Goal: Check status: Check status

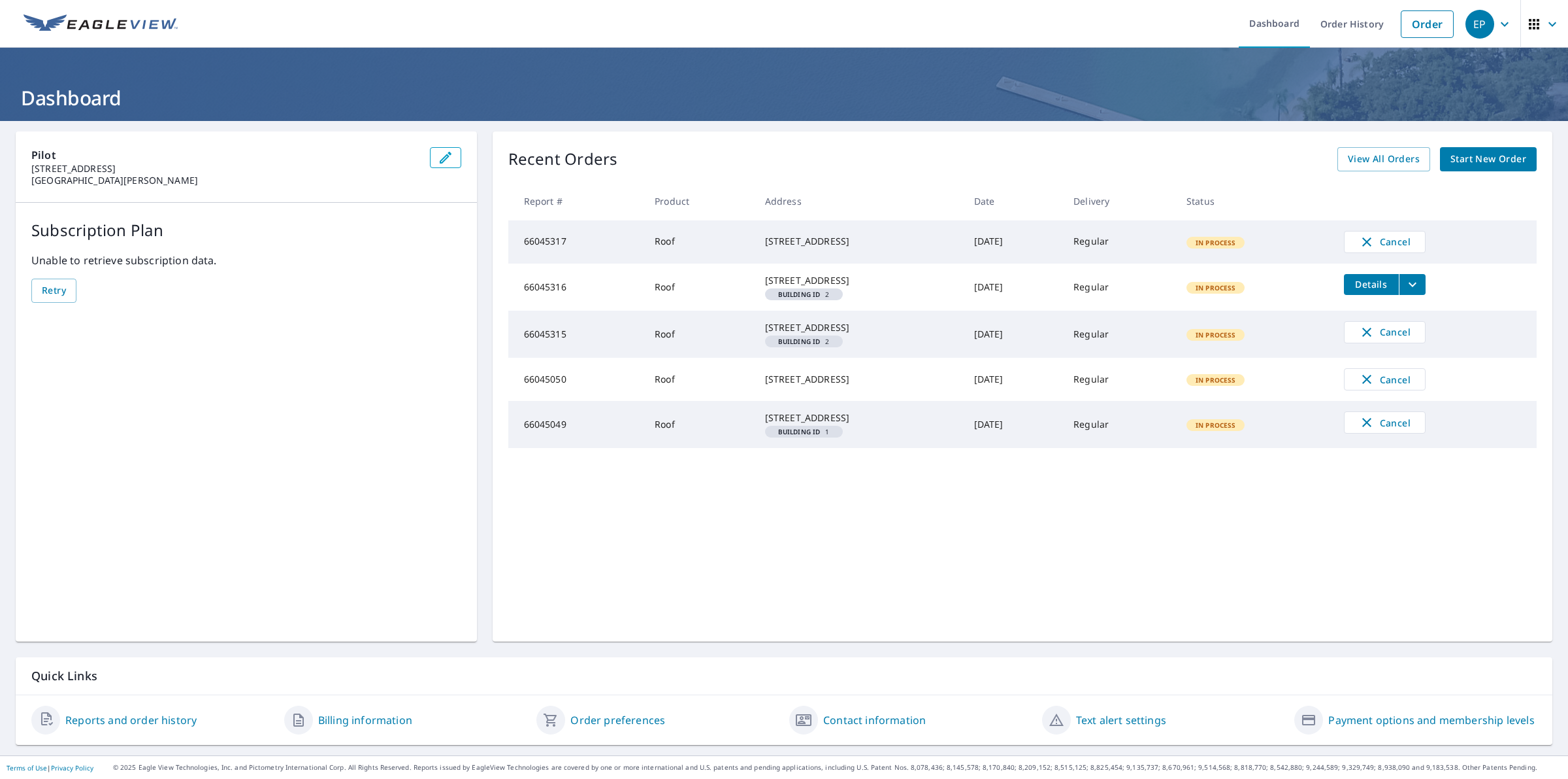
click at [1370, 158] on span "View All Orders" at bounding box center [1384, 159] width 72 height 16
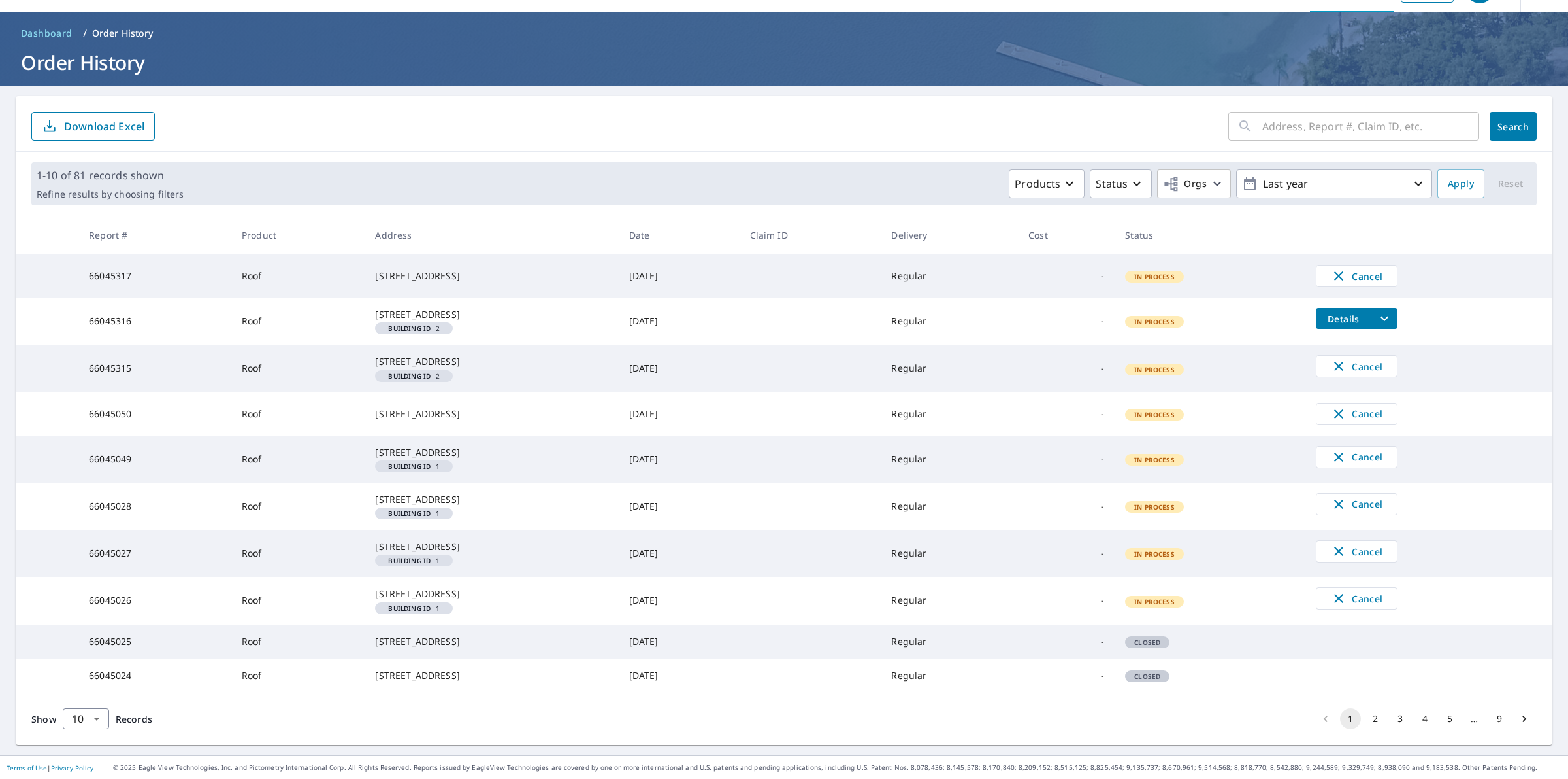
scroll to position [148, 0]
click at [1365, 713] on button "2" at bounding box center [1376, 718] width 21 height 21
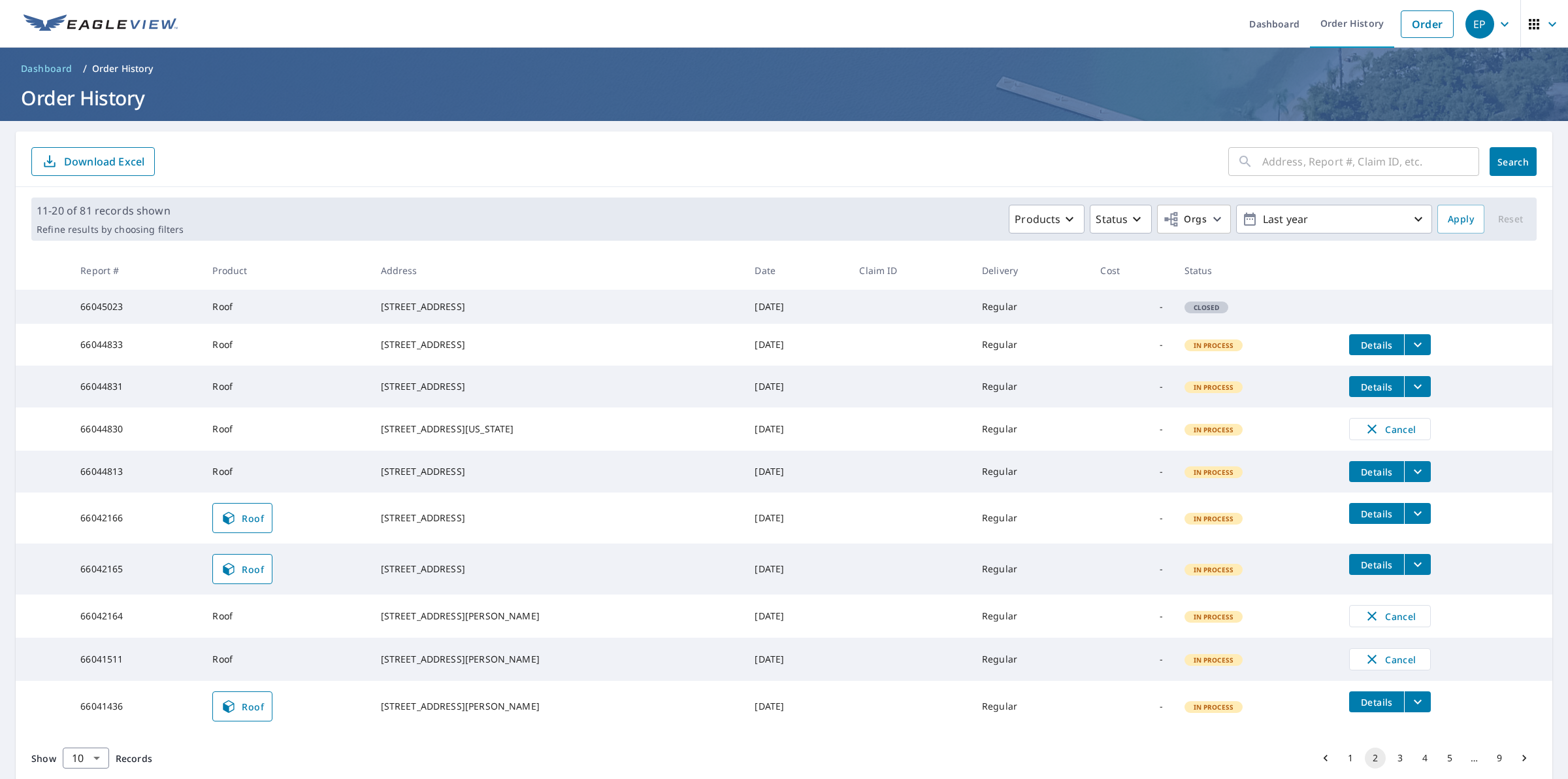
click at [243, 533] on link "Roof" at bounding box center [242, 517] width 60 height 30
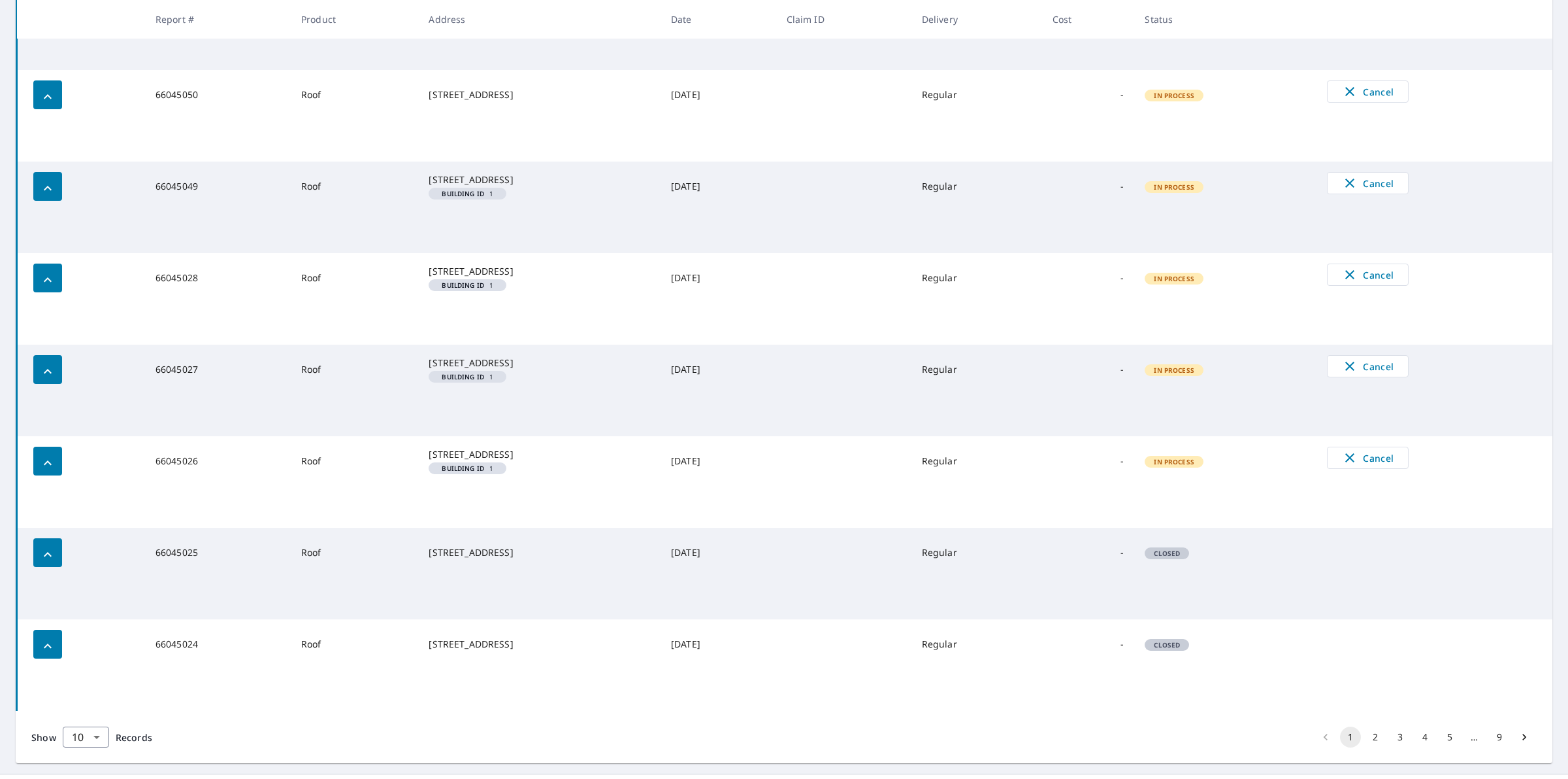
scroll to position [576, 0]
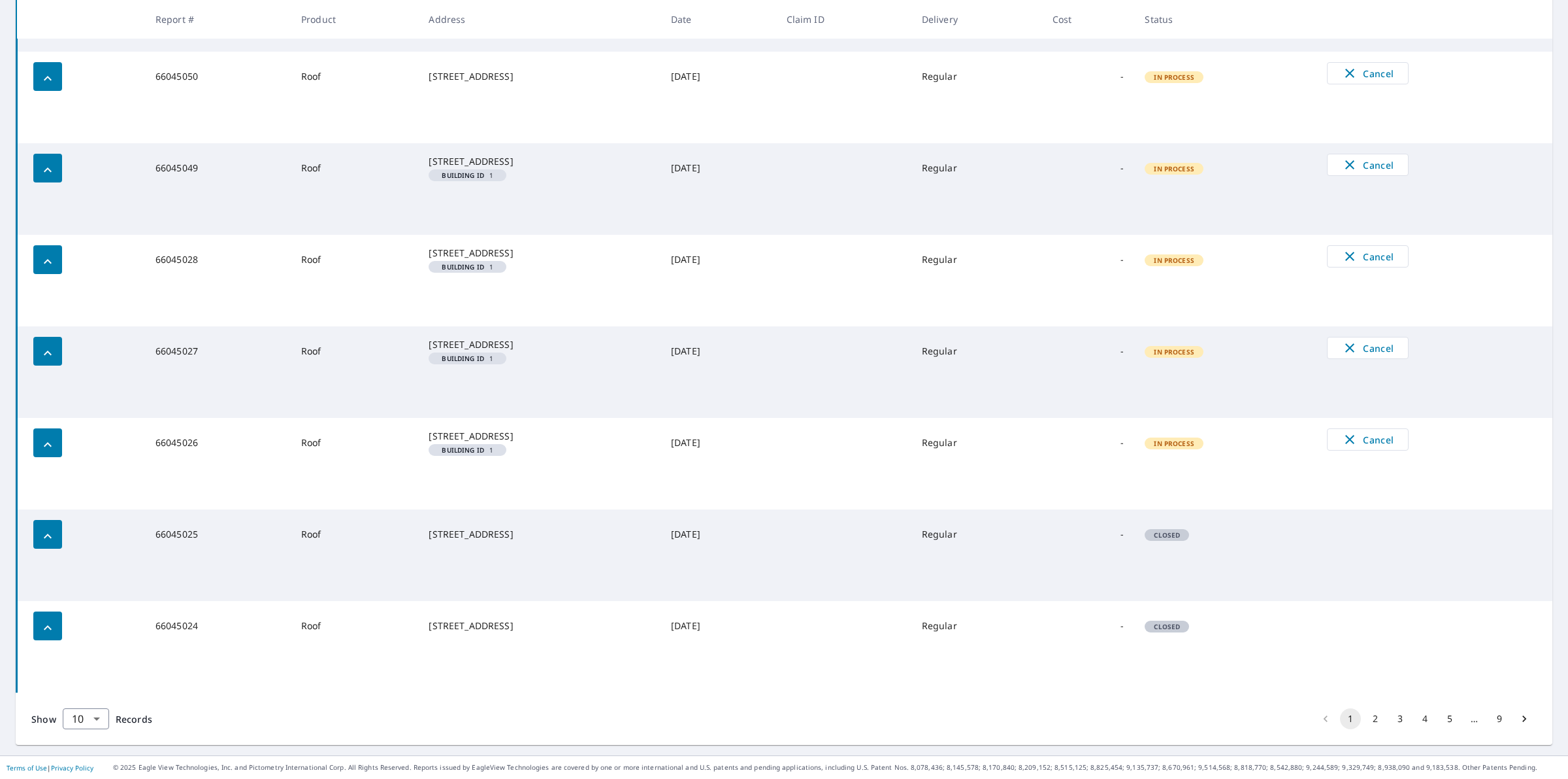
click at [1365, 723] on button "2" at bounding box center [1376, 718] width 21 height 21
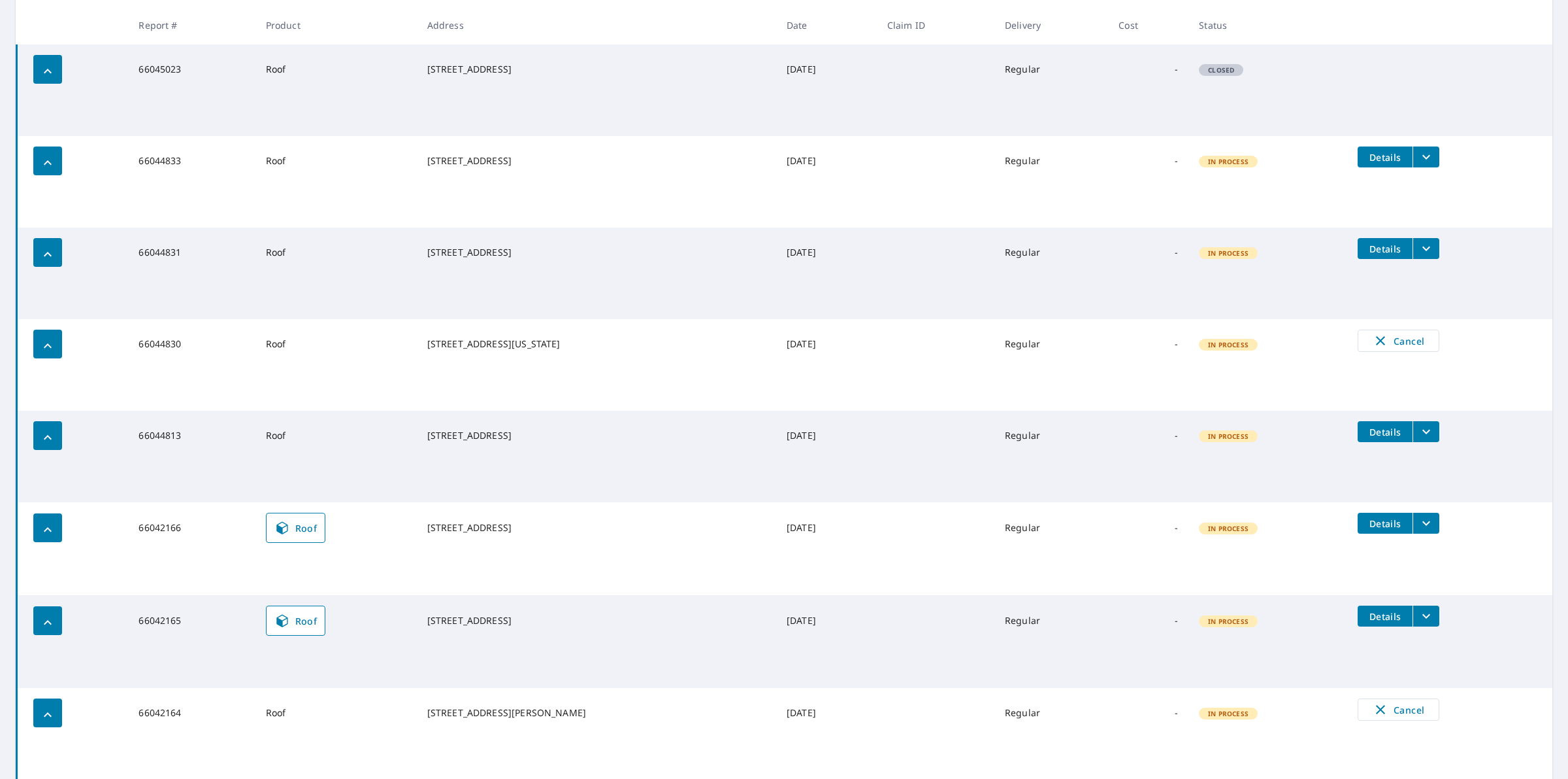
scroll to position [408, 0]
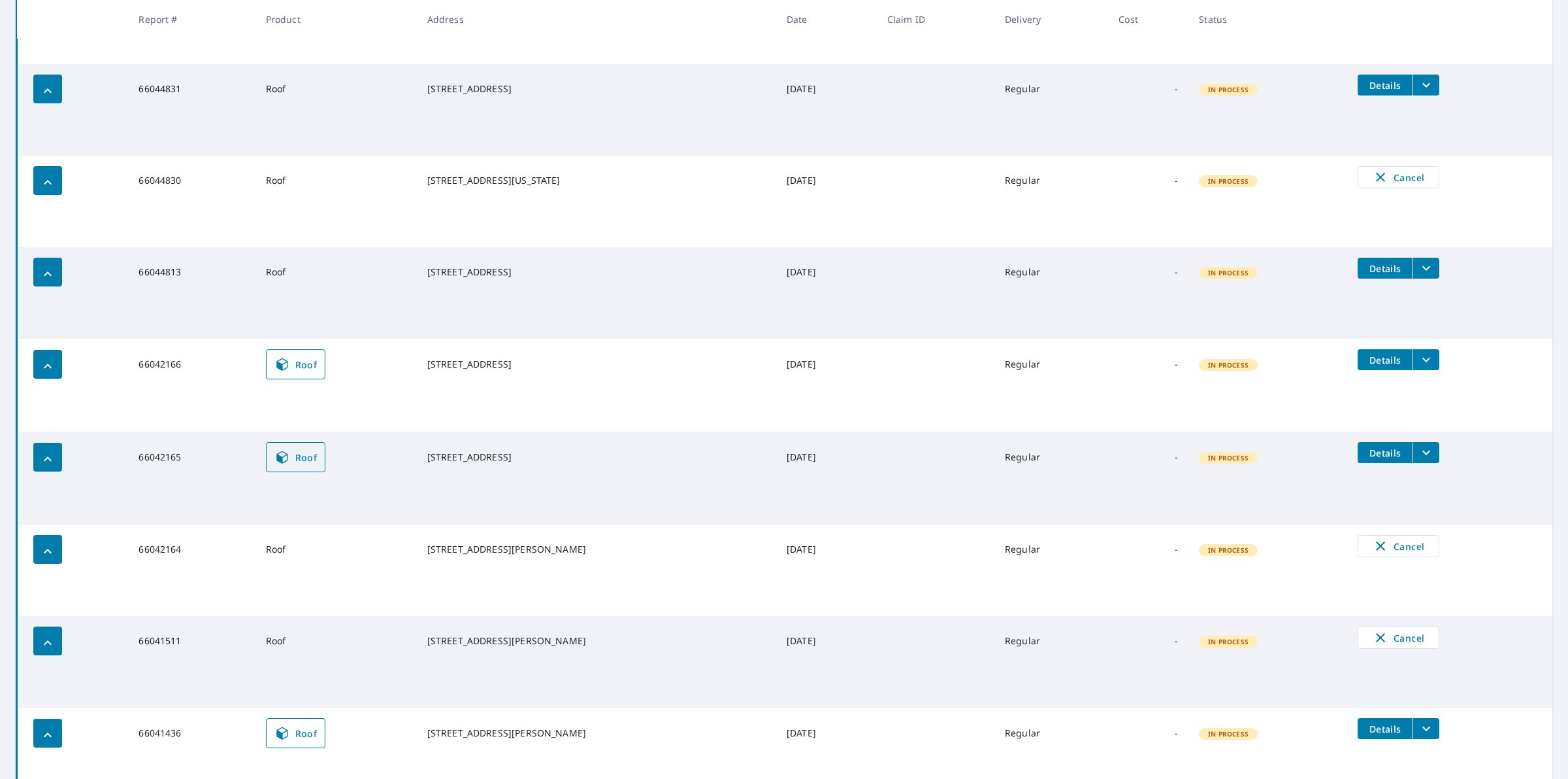
click at [308, 466] on link "Roof" at bounding box center [296, 457] width 60 height 30
